Goal: Task Accomplishment & Management: Use online tool/utility

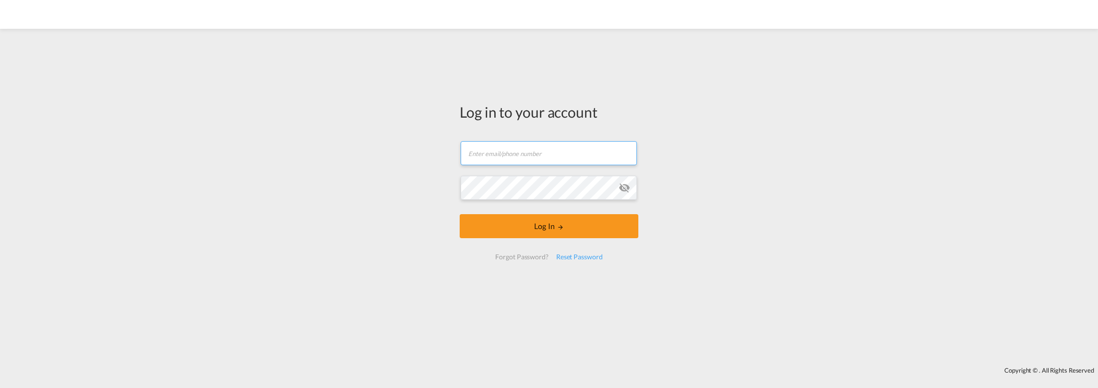
click at [501, 156] on input "text" at bounding box center [549, 153] width 176 height 24
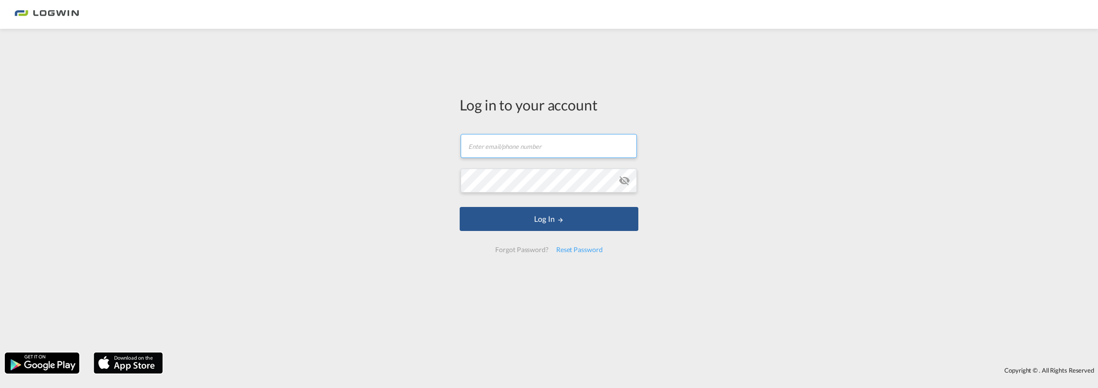
click at [481, 155] on input "text" at bounding box center [549, 146] width 176 height 24
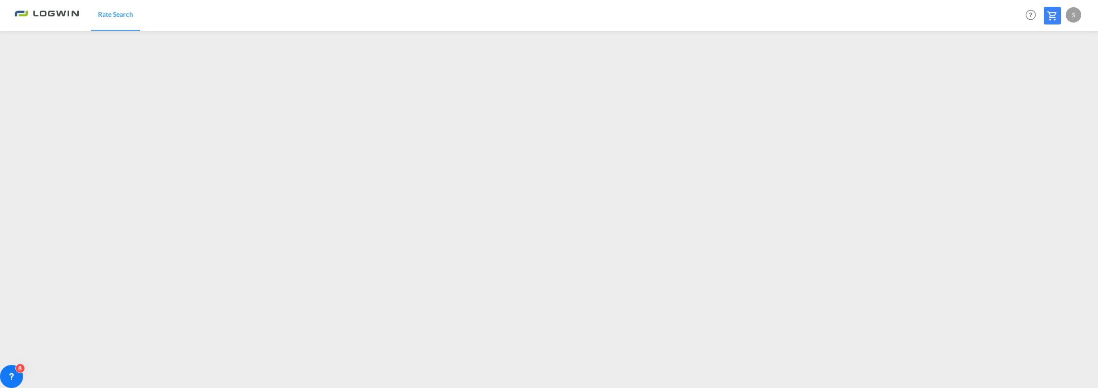
click at [1075, 14] on div "S" at bounding box center [1073, 14] width 15 height 15
click at [1047, 71] on button "Logout" at bounding box center [1062, 73] width 62 height 19
